Goal: Find specific page/section: Find specific page/section

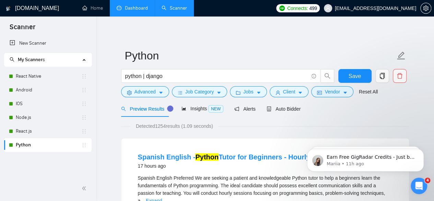
click at [129, 8] on link "Dashboard" at bounding box center [132, 8] width 31 height 6
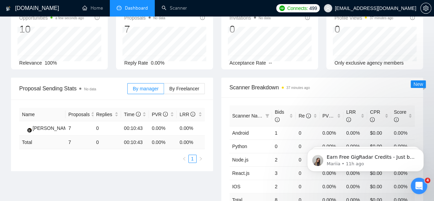
scroll to position [67, 0]
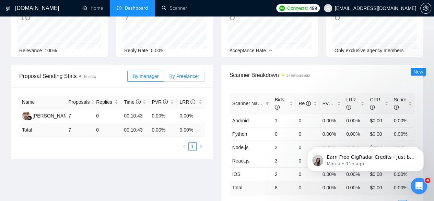
click at [183, 71] on label "By Freelancer" at bounding box center [184, 76] width 41 height 11
click at [164, 78] on input "By Freelancer" at bounding box center [164, 78] width 0 height 0
click at [150, 73] on span "By manager" at bounding box center [146, 75] width 26 height 5
click at [128, 78] on input "By manager" at bounding box center [128, 78] width 0 height 0
click at [184, 73] on span "By Freelancer" at bounding box center [184, 75] width 30 height 5
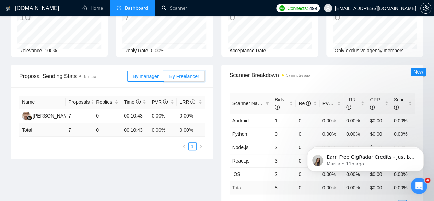
click at [164, 78] on input "By Freelancer" at bounding box center [164, 78] width 0 height 0
click at [149, 73] on span "By manager" at bounding box center [146, 75] width 26 height 5
click at [128, 78] on input "By manager" at bounding box center [128, 78] width 0 height 0
click at [189, 73] on span "By Freelancer" at bounding box center [184, 75] width 30 height 5
click at [164, 78] on input "By Freelancer" at bounding box center [164, 78] width 0 height 0
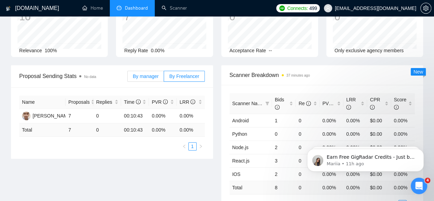
click at [158, 73] on span "By manager" at bounding box center [146, 75] width 26 height 5
click at [128, 78] on input "By manager" at bounding box center [128, 78] width 0 height 0
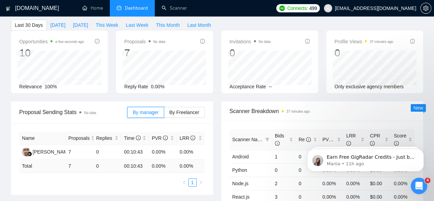
scroll to position [32, 0]
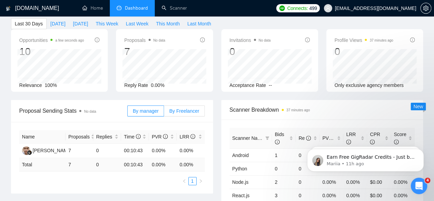
click at [196, 108] on span "By Freelancer" at bounding box center [184, 110] width 30 height 5
click at [164, 113] on input "By Freelancer" at bounding box center [164, 113] width 0 height 0
click at [133, 105] on label "By manager" at bounding box center [145, 110] width 37 height 11
click at [128, 113] on input "By manager" at bounding box center [128, 113] width 0 height 0
click at [376, 45] on div "0" at bounding box center [364, 51] width 59 height 13
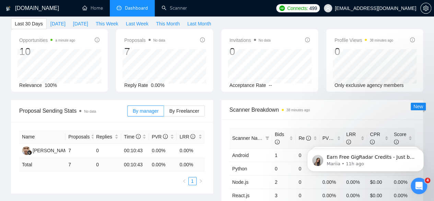
click at [194, 100] on div "By manager By Freelancer" at bounding box center [166, 111] width 78 height 22
click at [190, 108] on span "By Freelancer" at bounding box center [184, 110] width 30 height 5
click at [164, 113] on input "By Freelancer" at bounding box center [164, 113] width 0 height 0
